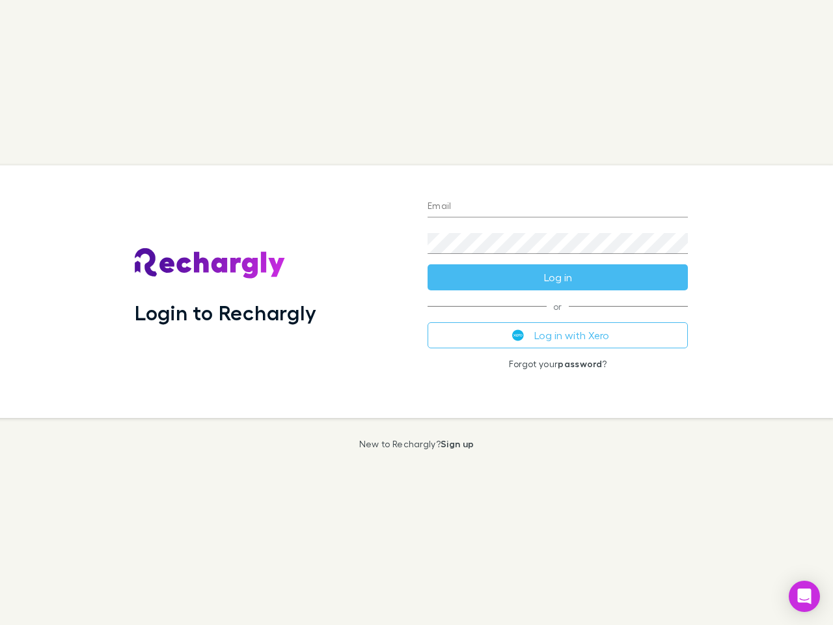
click at [416, 312] on div "Login to Rechargly" at bounding box center [270, 291] width 293 height 252
click at [558, 207] on input "Email" at bounding box center [557, 206] width 260 height 21
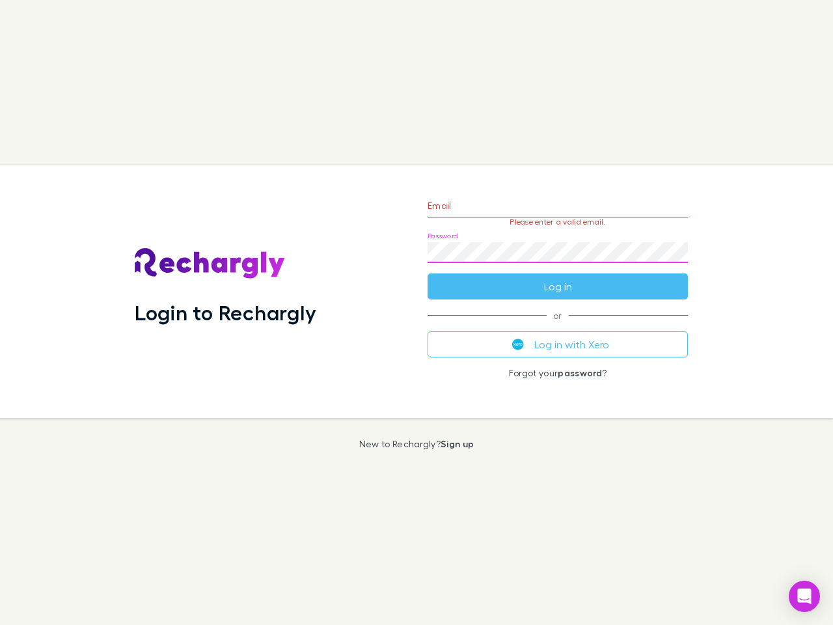
click at [558, 277] on form "Email Please enter a valid email. Password Log in" at bounding box center [557, 242] width 260 height 113
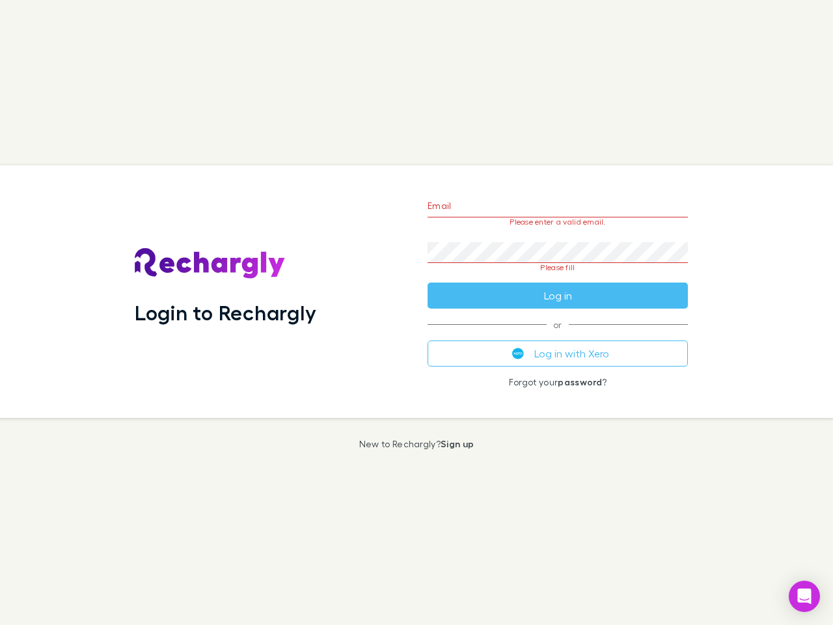
click at [558, 335] on div "Email Please enter a valid email. Password Please fill Log in or Log in with Xe…" at bounding box center [557, 291] width 281 height 252
click at [804, 596] on icon "Open Intercom Messenger" at bounding box center [805, 596] width 14 height 16
